Goal: Transaction & Acquisition: Download file/media

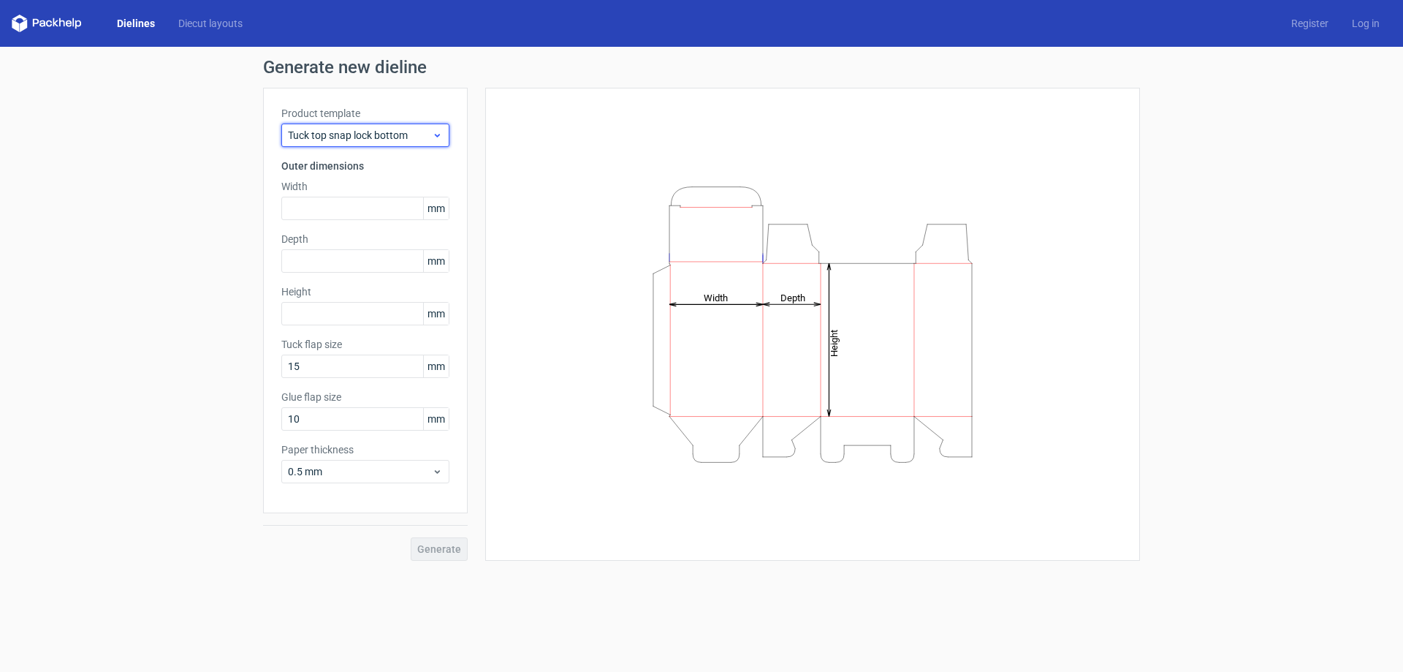
click at [439, 135] on use at bounding box center [437, 136] width 5 height 4
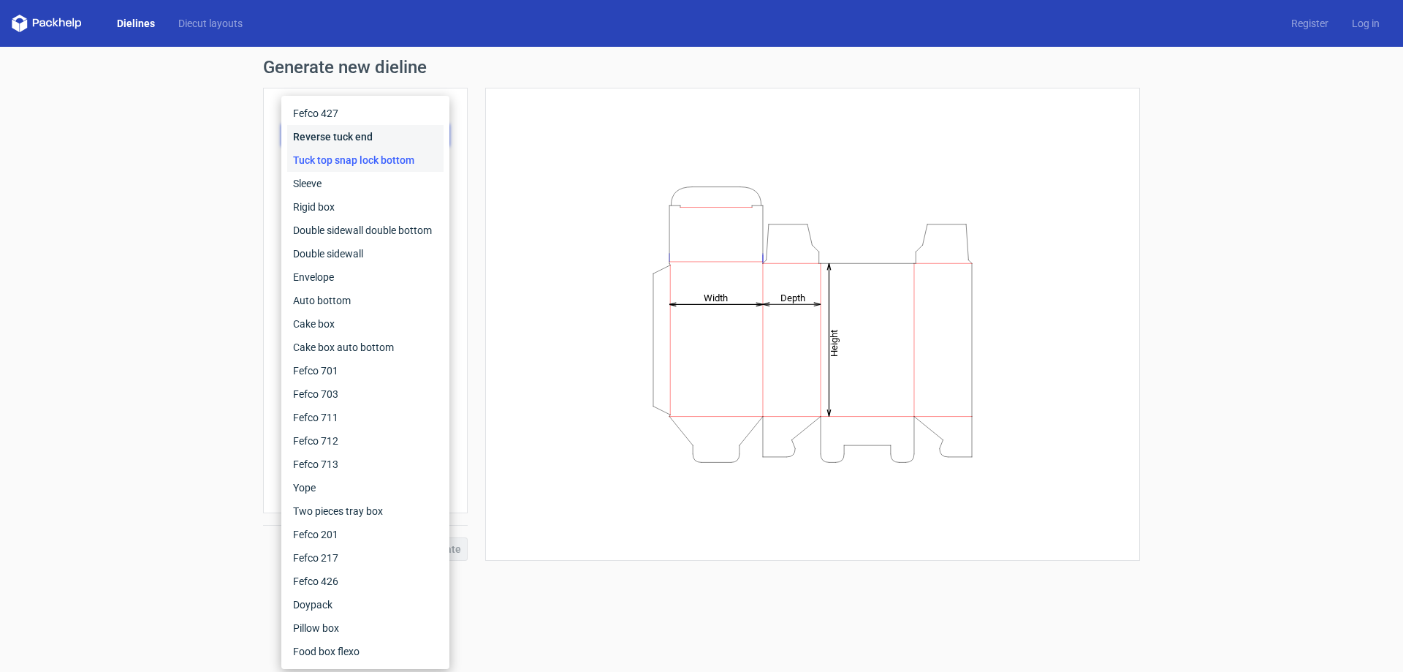
click at [352, 136] on div "Reverse tuck end" at bounding box center [365, 136] width 156 height 23
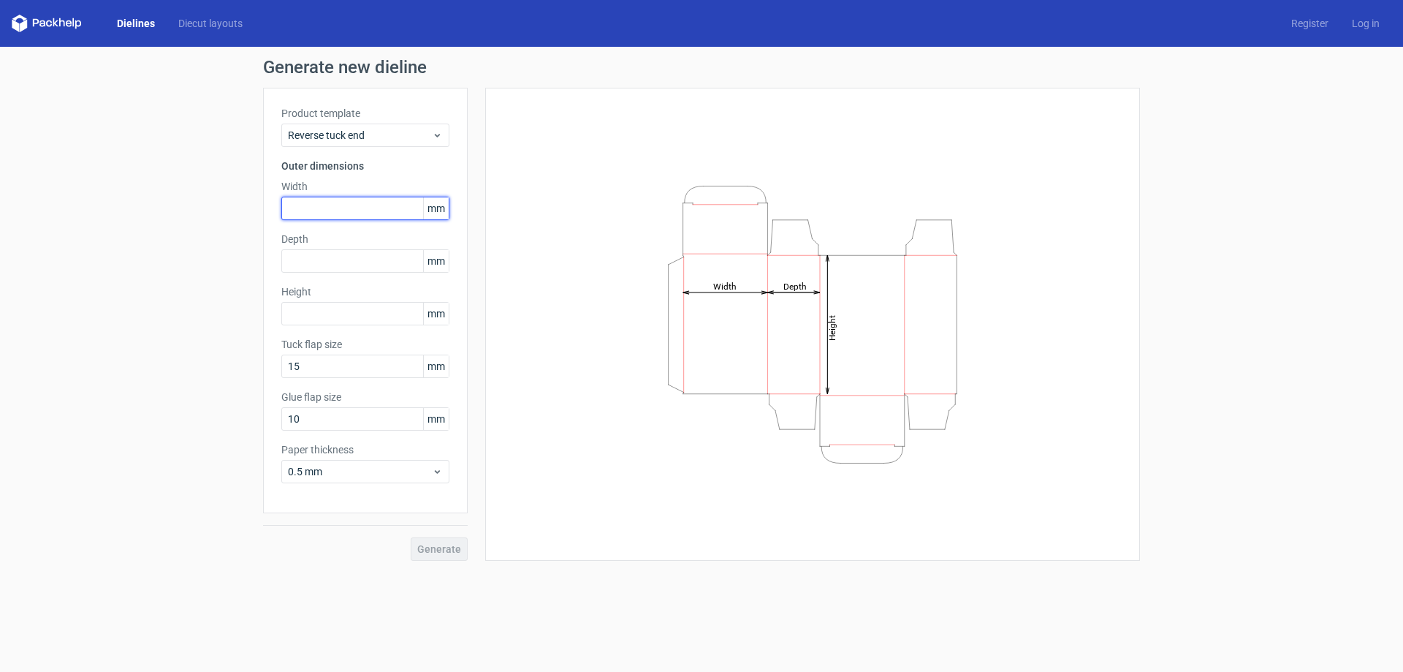
click at [322, 206] on input "text" at bounding box center [365, 208] width 168 height 23
type input "76"
click at [323, 254] on input "text" at bounding box center [365, 260] width 168 height 23
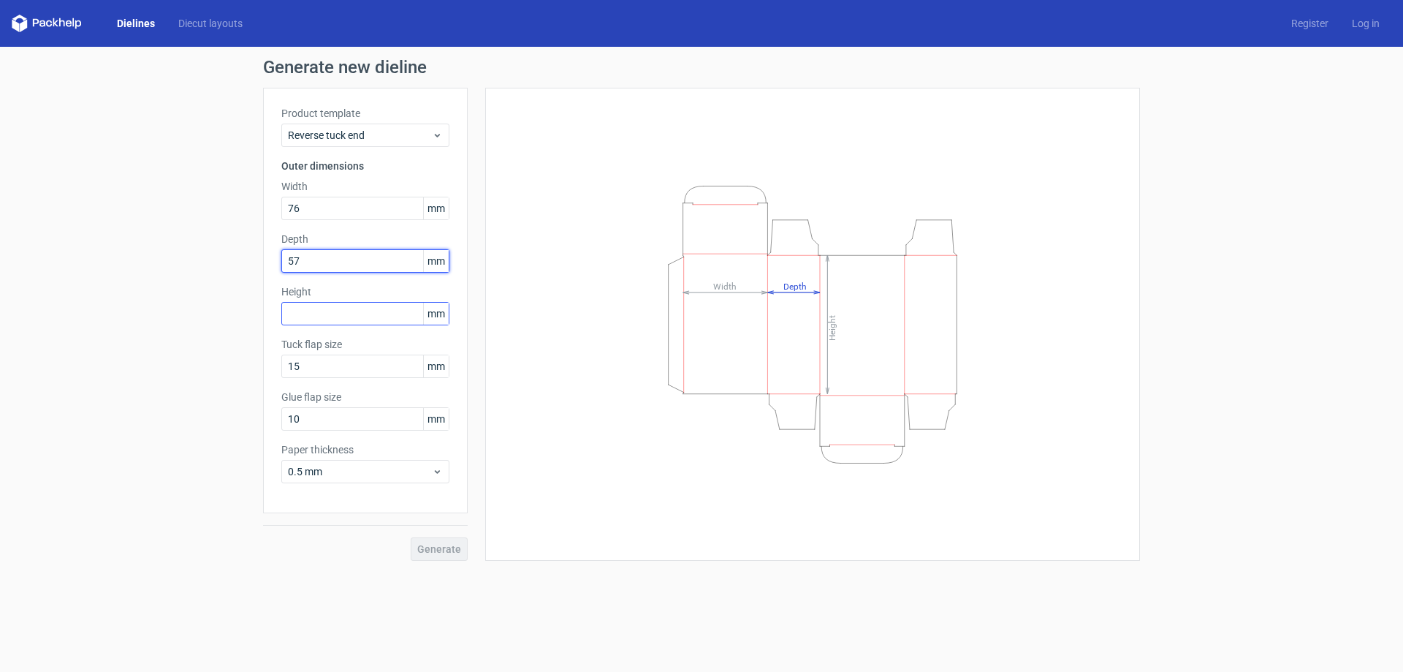
type input "57"
click at [319, 311] on input "text" at bounding box center [365, 313] width 168 height 23
type input "95"
click at [444, 546] on span "Generate" at bounding box center [439, 549] width 44 height 10
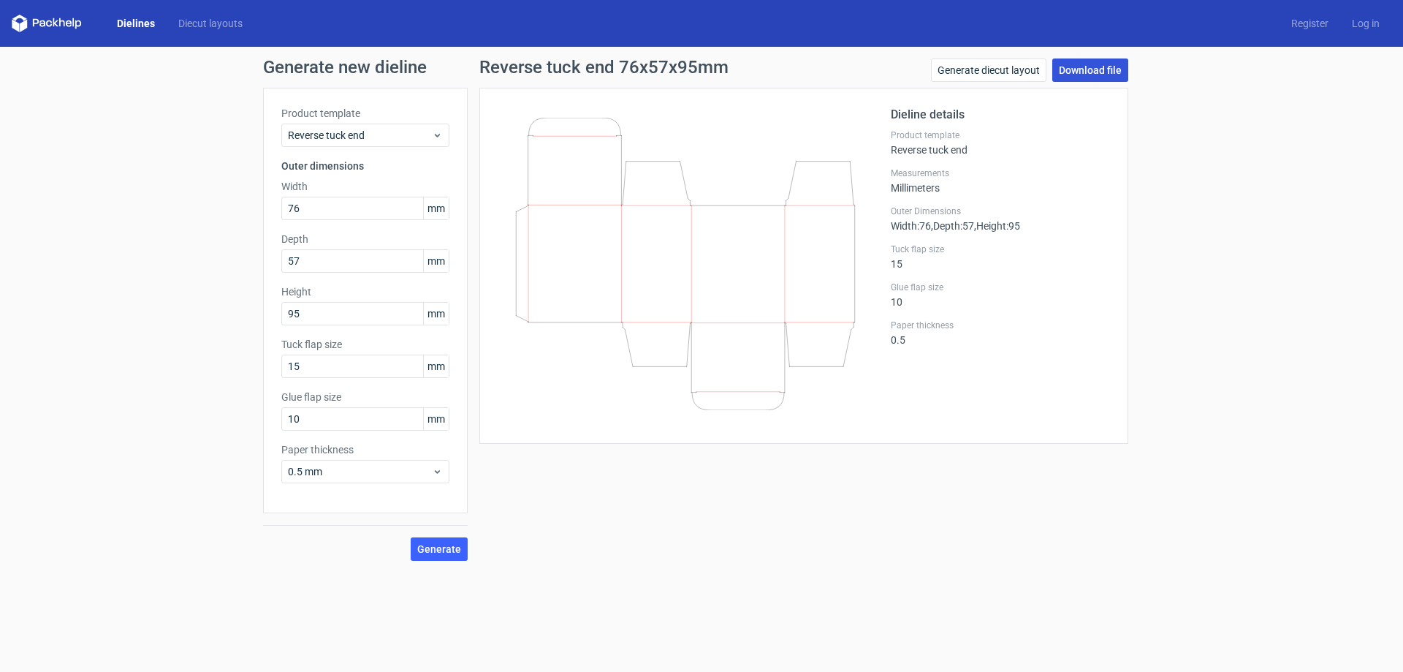
click at [1101, 67] on link "Download file" at bounding box center [1090, 69] width 76 height 23
click at [194, 23] on link "Diecut layouts" at bounding box center [211, 23] width 88 height 15
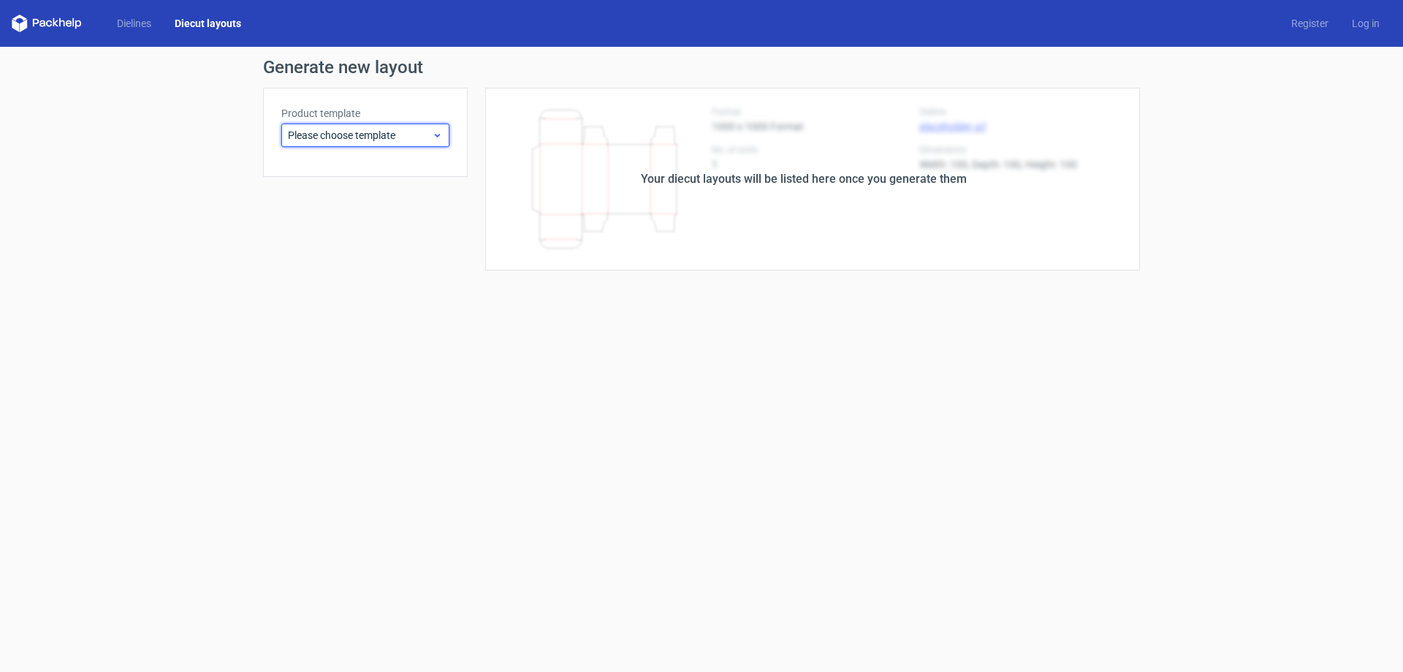
click at [334, 133] on span "Please choose template" at bounding box center [360, 135] width 144 height 15
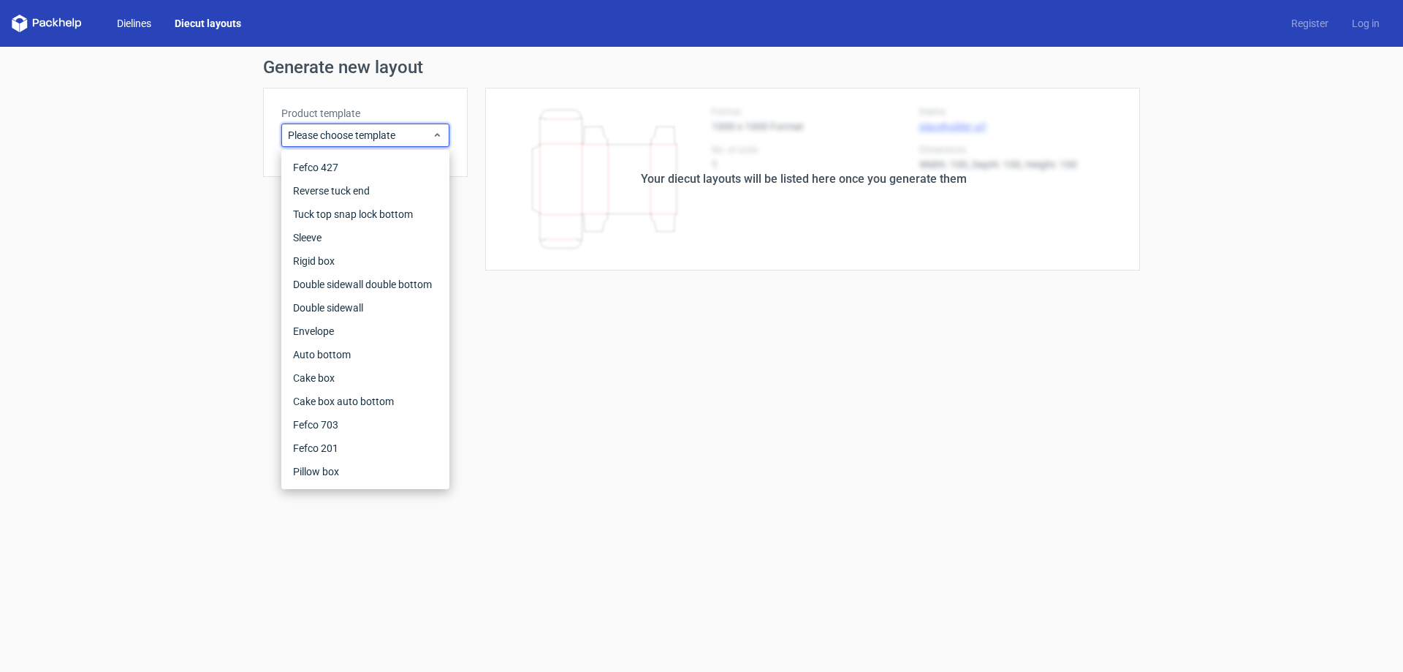
click at [125, 23] on link "Dielines" at bounding box center [134, 23] width 58 height 15
